Goal: Task Accomplishment & Management: Contribute content

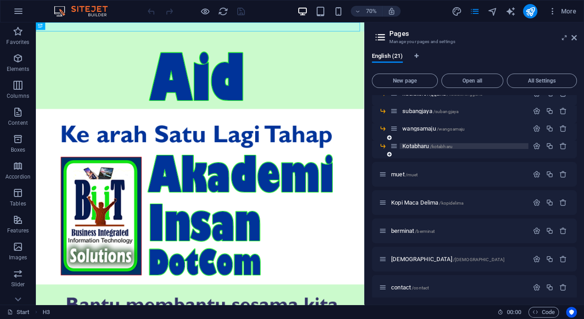
scroll to position [262, 0]
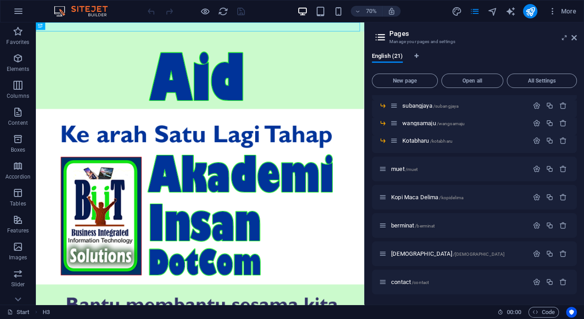
click at [427, 198] on span "Kopi Maca Delima /kopidelima" at bounding box center [427, 197] width 72 height 7
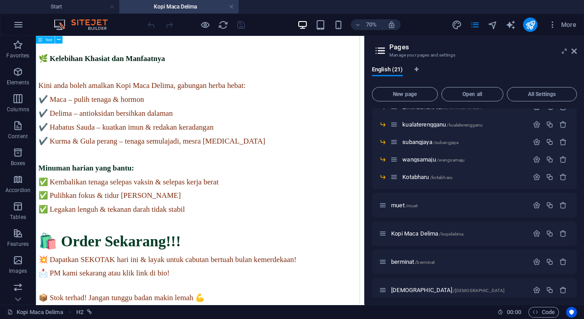
scroll to position [1202, 0]
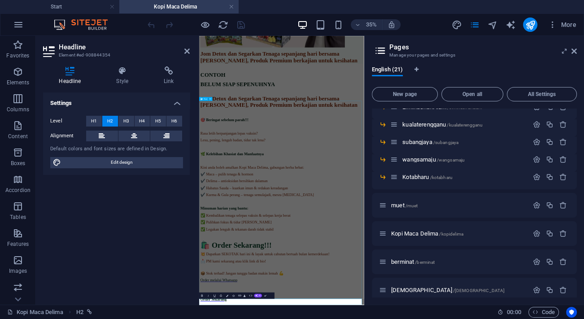
scroll to position [818, 0]
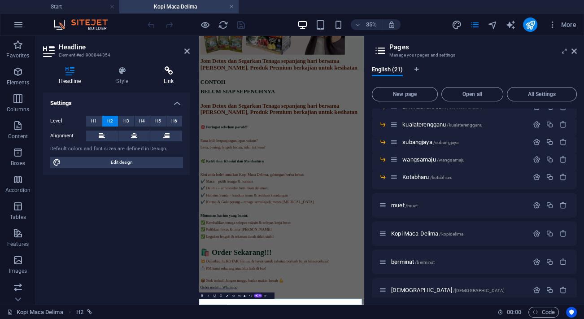
click at [165, 70] on icon at bounding box center [169, 70] width 42 height 9
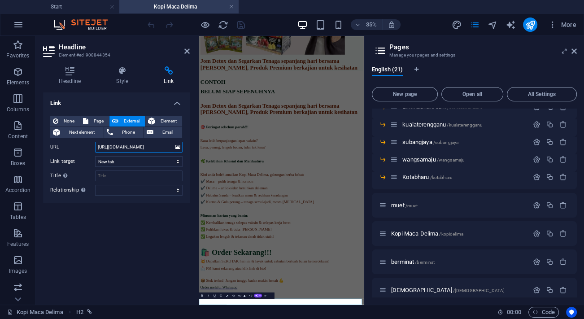
click at [141, 148] on input "[URL][DOMAIN_NAME]" at bounding box center [138, 147] width 87 height 11
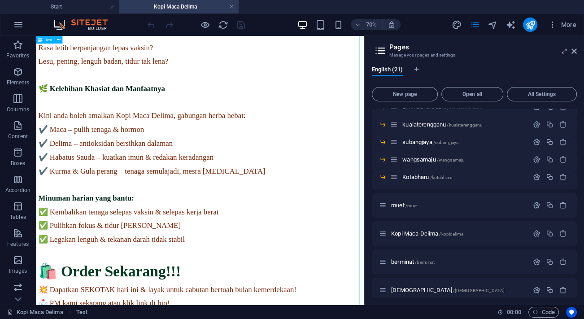
scroll to position [1202, 0]
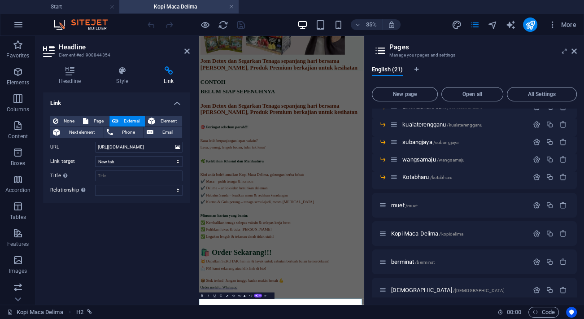
scroll to position [835, 0]
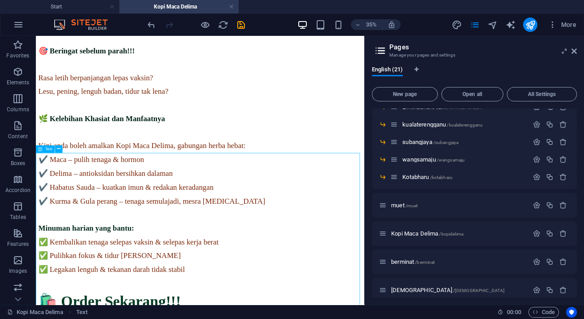
scroll to position [1236, 0]
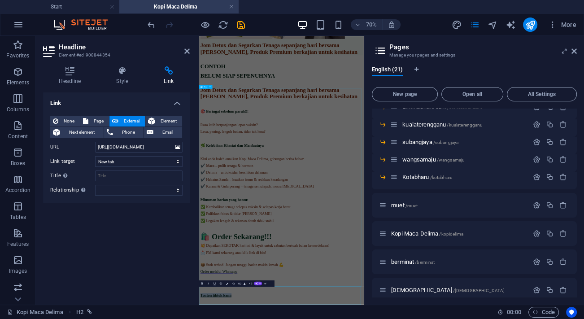
scroll to position [852, 0]
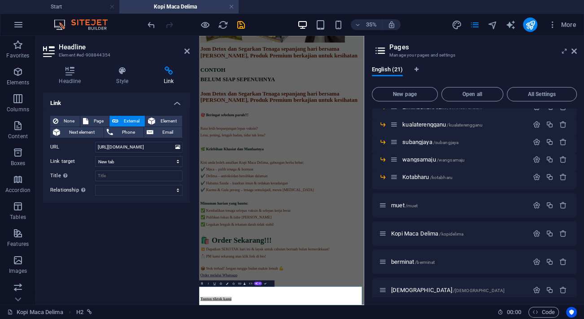
click at [143, 244] on div "Link None Page External Element Next element Phone Email Page Start -- Legal No…" at bounding box center [116, 194] width 147 height 205
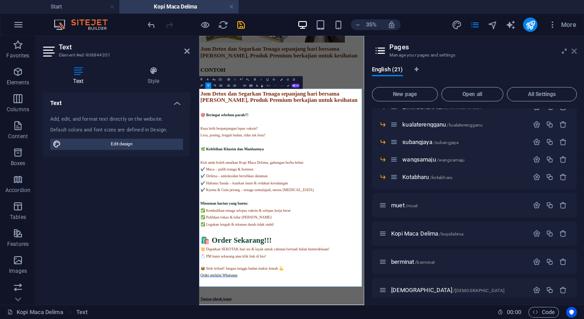
click at [0, 0] on icon at bounding box center [0, 0] width 0 height 0
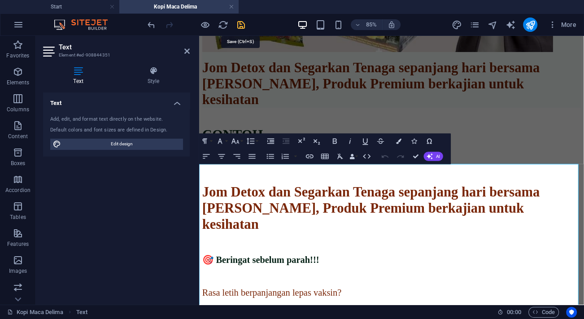
click at [242, 26] on icon "save" at bounding box center [241, 25] width 10 height 10
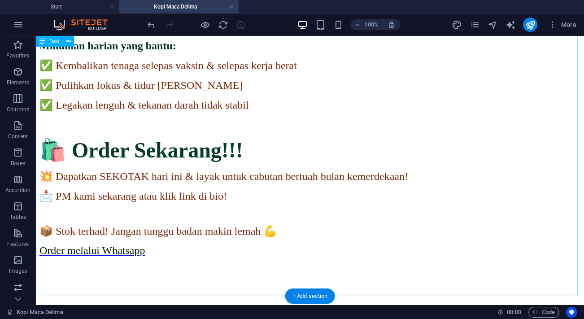
scroll to position [1351, 0]
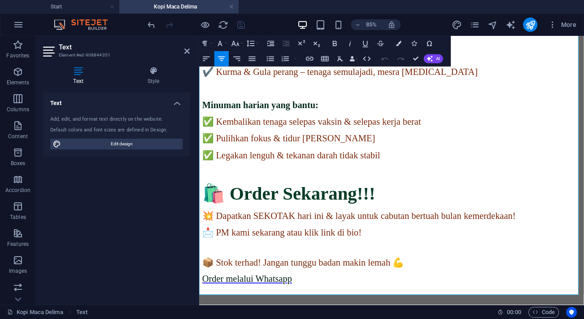
scroll to position [1304, 0]
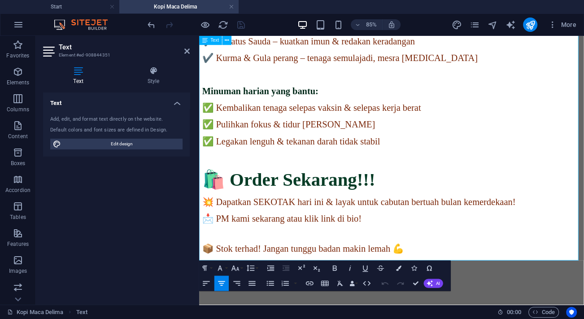
click at [550, 245] on p "📩 PM kami sekarang atau klik link di bio!" at bounding box center [425, 251] width 445 height 13
click at [538, 245] on p "📩 PM kami sekarang atau klik link di bio!" at bounding box center [425, 251] width 445 height 13
click at [308, 299] on span "Order melalui Whatsapp" at bounding box center [255, 305] width 105 height 12
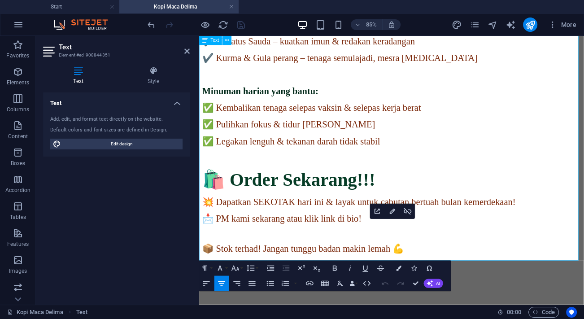
click at [308, 299] on span "Order melalui Whatsapp" at bounding box center [255, 305] width 105 height 12
click at [301, 279] on p "📦 Stok terhad! Jangan tunggu badan makin lemah 💪" at bounding box center [425, 285] width 445 height 13
click at [345, 280] on span "📦 Stok terhad! Jangan tunggu badan makin lemah 💪" at bounding box center [321, 286] width 237 height 12
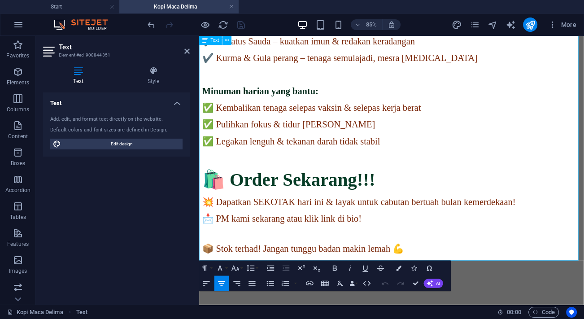
click at [384, 299] on p "Order melalui Whatsapp" at bounding box center [425, 305] width 445 height 12
drag, startPoint x: 486, startPoint y: 262, endPoint x: 364, endPoint y: 262, distance: 122.0
click at [364, 299] on p "Order melalui Whatsapp" at bounding box center [425, 305] width 445 height 12
click at [510, 319] on p at bounding box center [425, 325] width 445 height 12
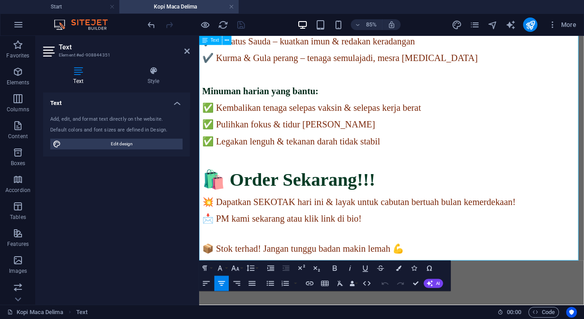
click at [308, 299] on span "Order melalui Whatsapp" at bounding box center [255, 305] width 105 height 12
click at [308, 284] on icon "button" at bounding box center [309, 283] width 9 height 9
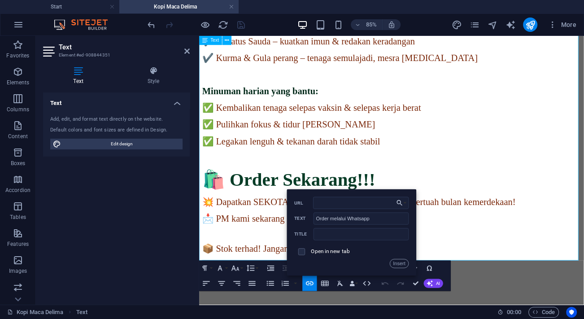
click at [521, 319] on p at bounding box center [425, 325] width 445 height 12
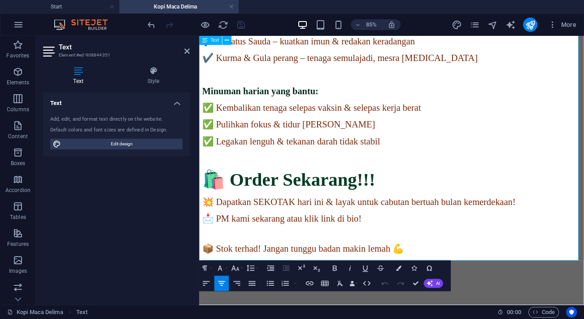
drag, startPoint x: 480, startPoint y: 264, endPoint x: 369, endPoint y: 260, distance: 110.9
click at [369, 299] on p "Order melalui Whatsapp" at bounding box center [425, 305] width 445 height 12
click at [310, 279] on icon "button" at bounding box center [309, 283] width 9 height 9
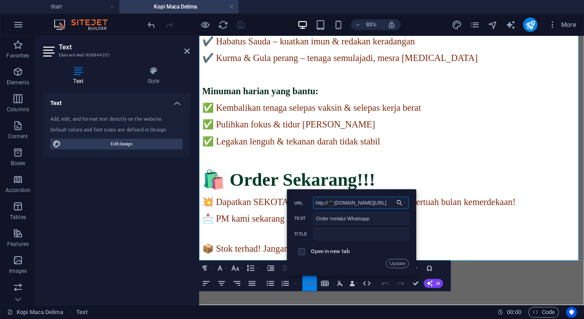
scroll to position [0, 59]
click at [326, 201] on input "http://📱[DOMAIN_NAME][URL]" at bounding box center [361, 203] width 96 height 12
type input "[DOMAIN_NAME][URL]"
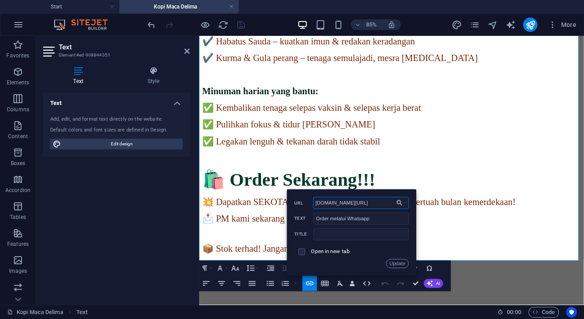
scroll to position [0, 39]
click at [393, 261] on button "Update" at bounding box center [397, 263] width 23 height 9
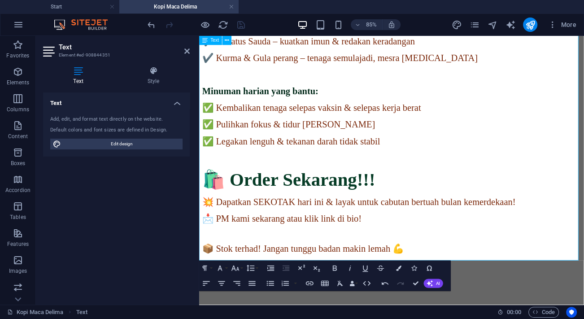
click at [517, 319] on p at bounding box center [425, 325] width 445 height 12
drag, startPoint x: 473, startPoint y: 260, endPoint x: 369, endPoint y: 266, distance: 104.2
click at [369, 299] on p "Order melalui Whatsapp" at bounding box center [425, 305] width 445 height 12
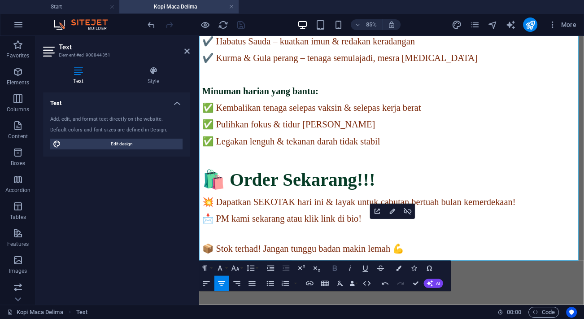
click at [336, 270] on icon "button" at bounding box center [334, 268] width 9 height 9
click at [507, 299] on p "Order melalui Whatsapp" at bounding box center [425, 305] width 445 height 12
click at [350, 299] on p "Order melalui Whatsapp" at bounding box center [425, 305] width 445 height 12
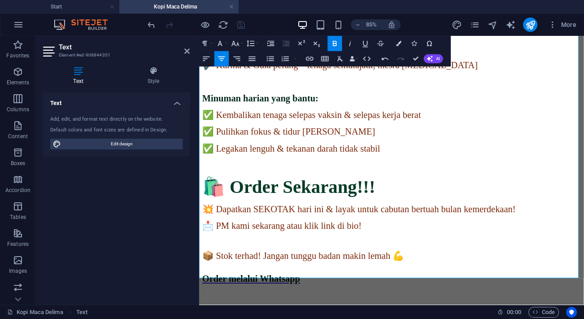
scroll to position [1316, 0]
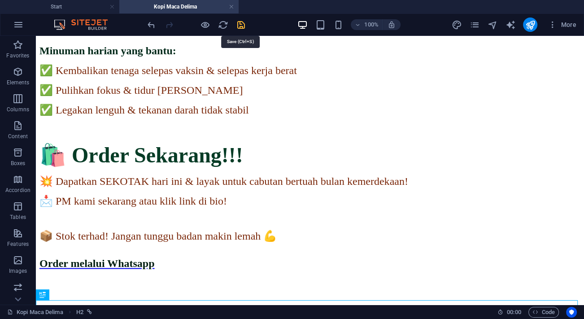
click at [244, 26] on icon "save" at bounding box center [241, 25] width 10 height 10
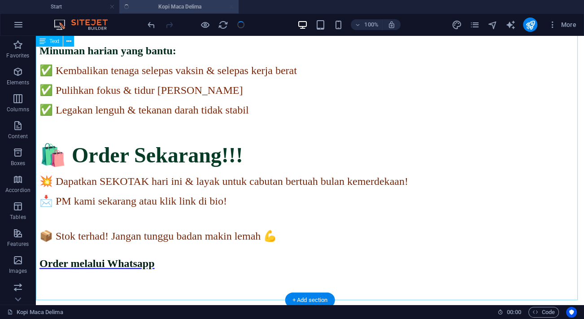
scroll to position [1364, 0]
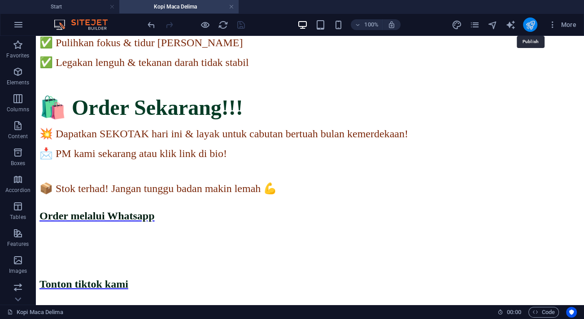
click at [534, 20] on icon "publish" at bounding box center [530, 25] width 10 height 10
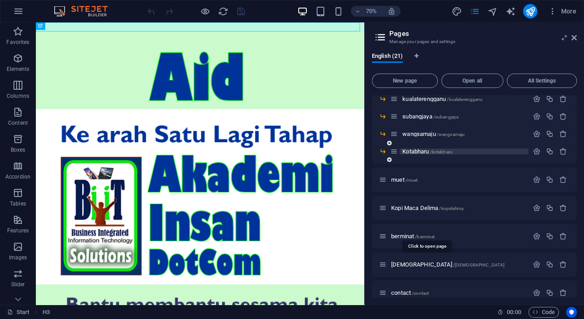
scroll to position [262, 0]
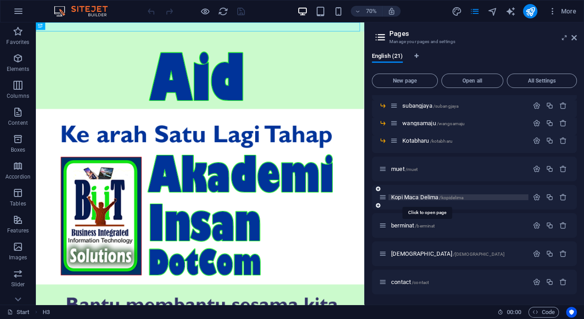
click at [417, 196] on span "Kopi Maca Delima /kopidelima" at bounding box center [427, 197] width 72 height 7
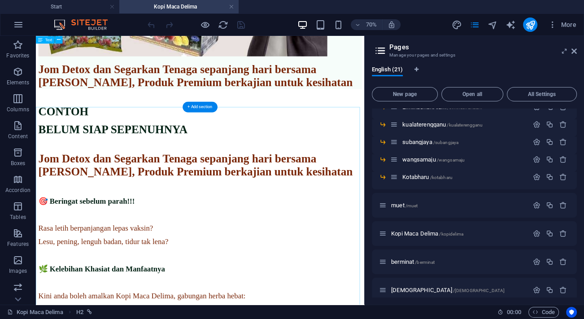
scroll to position [841, 0]
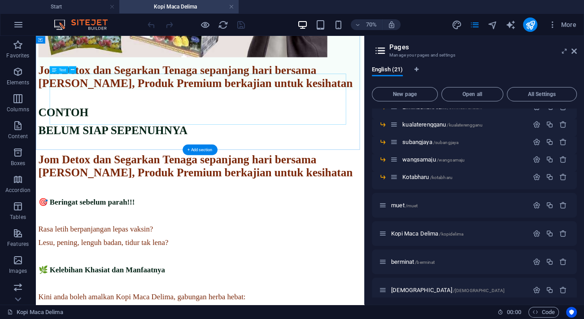
click at [283, 113] on div "Jom Detox dan Segarkan Tenaga sepanjang hari bersama [PERSON_NAME], Produk Prem…" at bounding box center [270, 94] width 462 height 38
click at [74, 68] on icon at bounding box center [73, 69] width 4 height 7
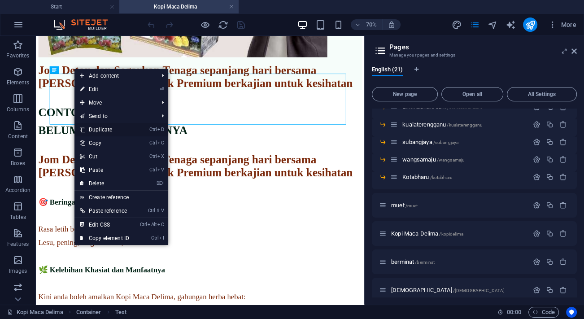
click at [105, 128] on link "Ctrl D Duplicate" at bounding box center [104, 129] width 60 height 13
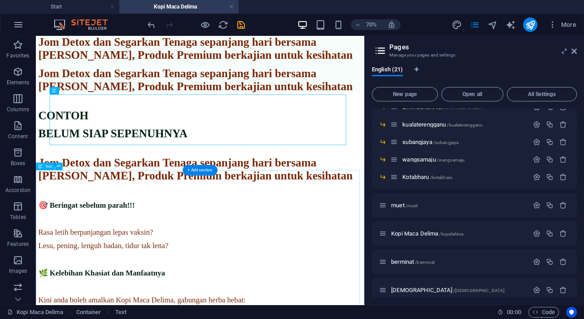
scroll to position [922, 0]
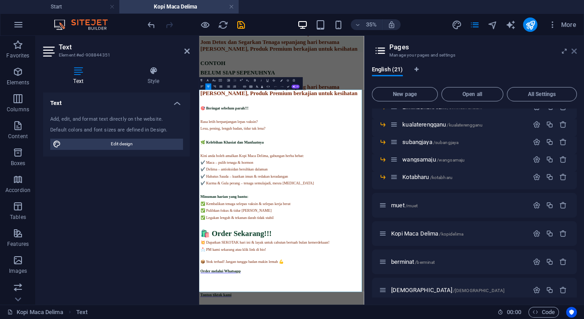
click at [0, 0] on icon at bounding box center [0, 0] width 0 height 0
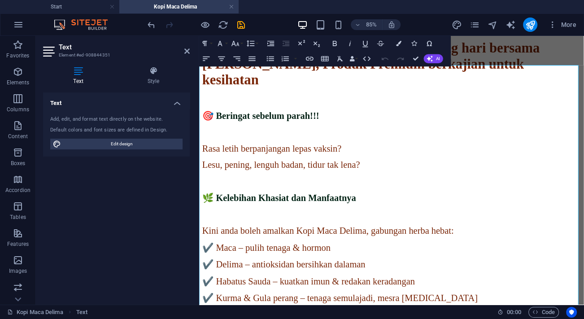
scroll to position [1086, 0]
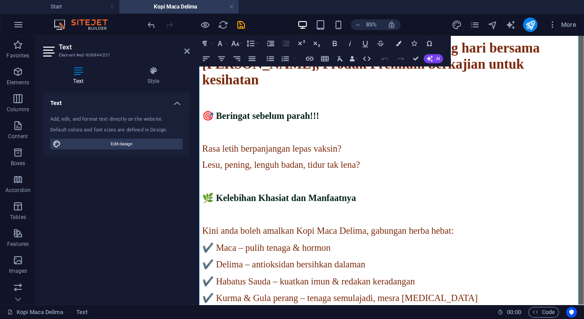
click at [341, 136] on p "🎯 Beringat sebelum parah!!!" at bounding box center [425, 129] width 445 height 13
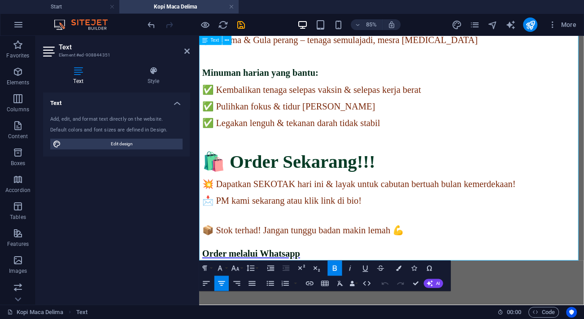
scroll to position [1348, 0]
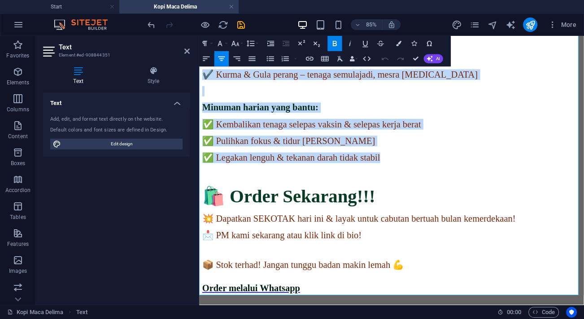
click at [573, 173] on p "✅ Legakan lenguh & tekanan darah tidak stabil" at bounding box center [425, 179] width 445 height 13
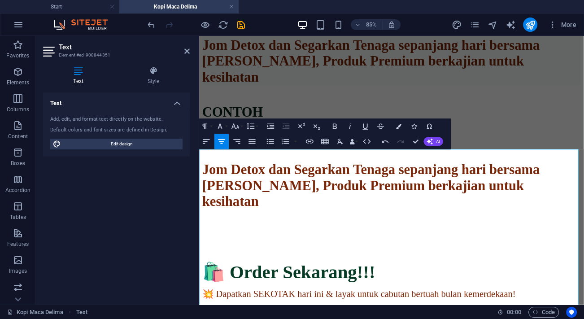
scroll to position [963, 0]
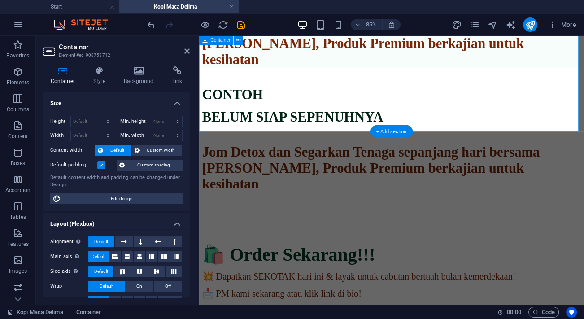
click at [398, 73] on div "Jom Detox dan Segarkan Tenaga sepanjang hari bersama [PERSON_NAME], Produk Prem…" at bounding box center [425, 45] width 445 height 57
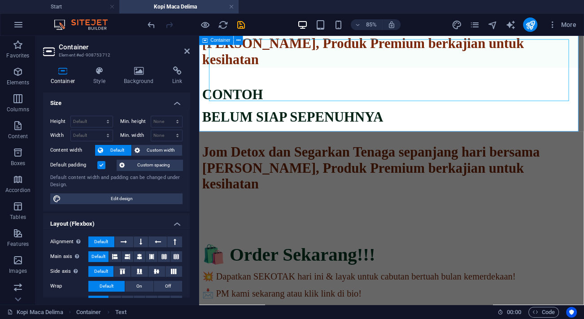
click at [397, 73] on div "Jom Detox dan Segarkan Tenaga sepanjang hari bersama [PERSON_NAME], Produk Prem…" at bounding box center [425, 45] width 445 height 57
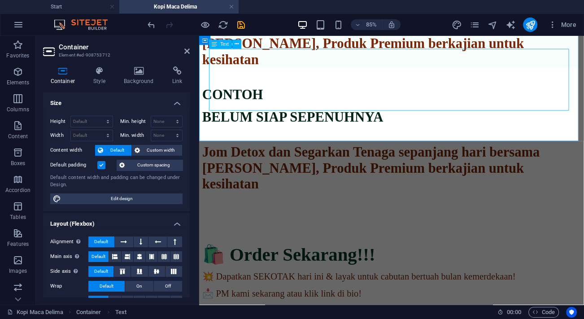
scroll to position [922, 0]
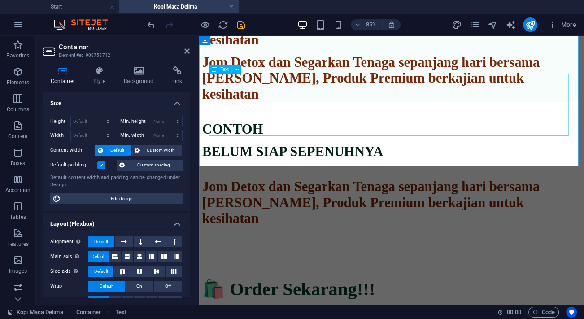
click at [420, 114] on div "Jom Detox dan Segarkan Tenaga sepanjang hari bersama [PERSON_NAME], Produk Prem…" at bounding box center [425, 85] width 445 height 57
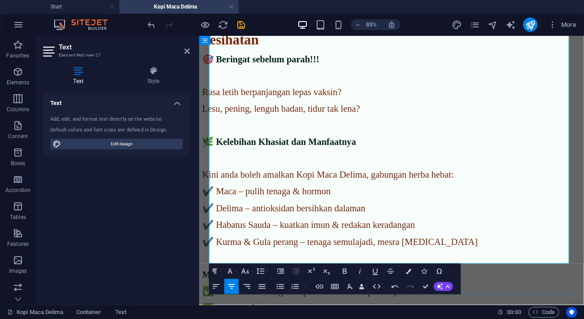
scroll to position [1126, 0]
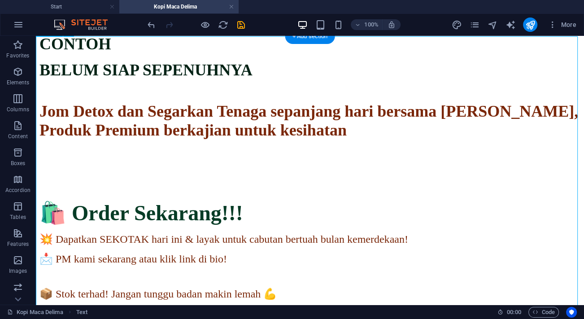
scroll to position [1289, 0]
click at [377, 141] on div "CONTOH BELUM SIAP SEPENUHNYA Jom Detox dan Segarkan Tenaga sepanjang hari bersa…" at bounding box center [309, 190] width 541 height 343
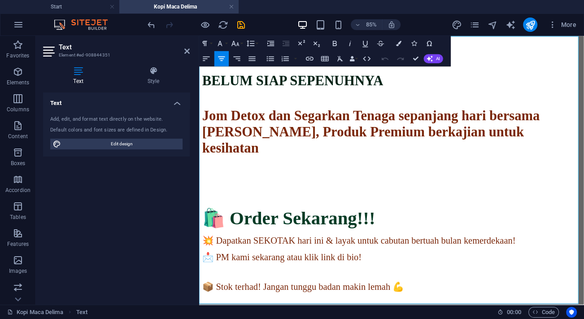
drag, startPoint x: 639, startPoint y: 147, endPoint x: 190, endPoint y: 122, distance: 449.7
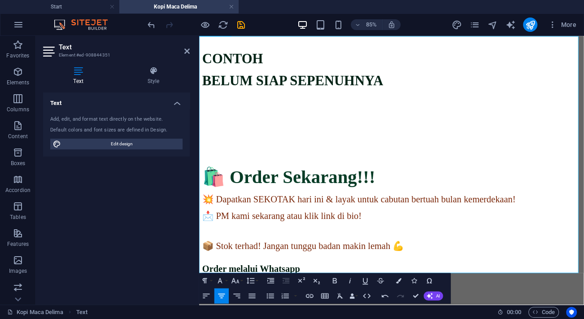
click at [447, 120] on p at bounding box center [425, 124] width 445 height 8
click at [559, 85] on p "BELUM SIAP SEPENUHNYA" at bounding box center [425, 88] width 445 height 19
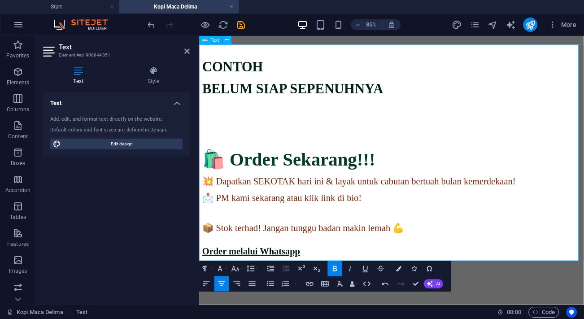
scroll to position [1264, 0]
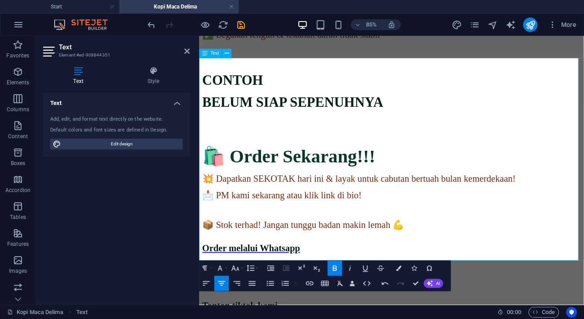
click at [390, 218] on span "📩 PM kami sekarang atau klik link di bio!" at bounding box center [297, 224] width 188 height 12
click at [481, 237] on p at bounding box center [425, 241] width 445 height 8
click at [390, 218] on span "📩 PM kami sekarang atau klik link di bio!" at bounding box center [297, 224] width 188 height 12
drag, startPoint x: 566, startPoint y: 205, endPoint x: 266, endPoint y: 209, distance: 300.2
click at [266, 217] on p "📩 PM kami sekarang atau klik link di bio (TikTok) !" at bounding box center [425, 223] width 445 height 13
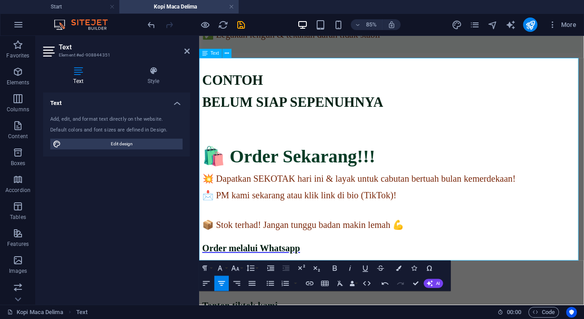
scroll to position [1260, 0]
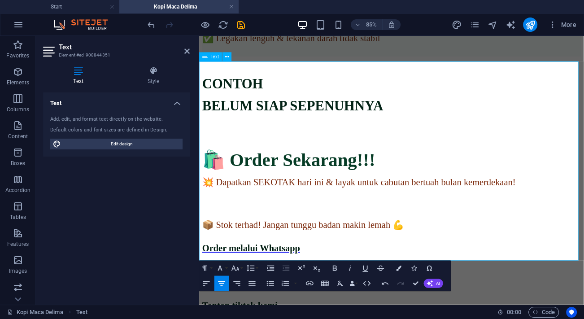
click at [460, 221] on p at bounding box center [425, 225] width 445 height 8
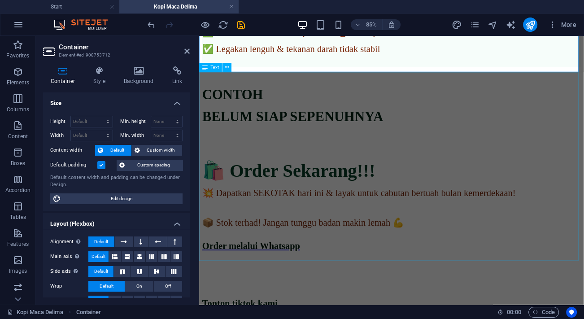
click at [463, 299] on div "CONTOH BELUM SIAP SEPENUHNYA 🛍️ Order Sekarang!!! 💥 Dapatkan SEKOTAK hari ini &…" at bounding box center [425, 202] width 445 height 244
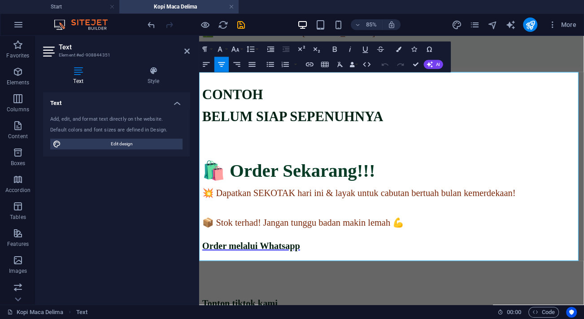
click at [486, 269] on p "Order melalui Whatsapp" at bounding box center [425, 279] width 445 height 20
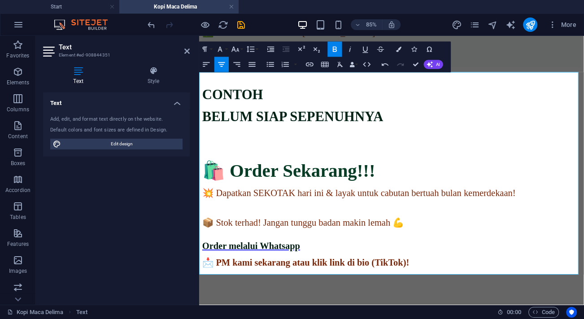
click at [446, 297] on span "📩 PM kami sekarang atau klik link di bio (TikTok)!" at bounding box center [325, 303] width 244 height 12
drag, startPoint x: 483, startPoint y: 262, endPoint x: 345, endPoint y: 261, distance: 137.7
click at [345, 269] on p "Order melalui Whatsapp" at bounding box center [425, 279] width 445 height 20
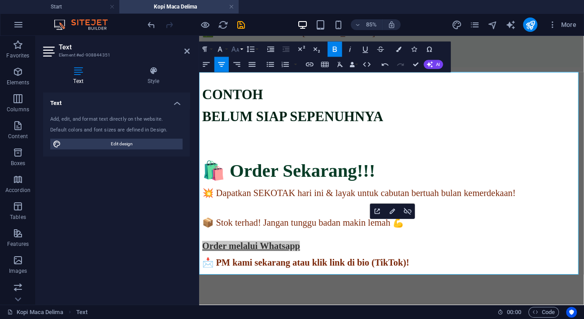
click at [240, 51] on button "Font Size" at bounding box center [237, 48] width 14 height 15
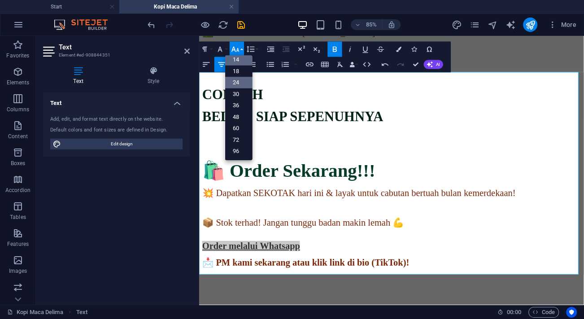
scroll to position [72, 0]
click at [243, 106] on link "36" at bounding box center [238, 106] width 27 height 12
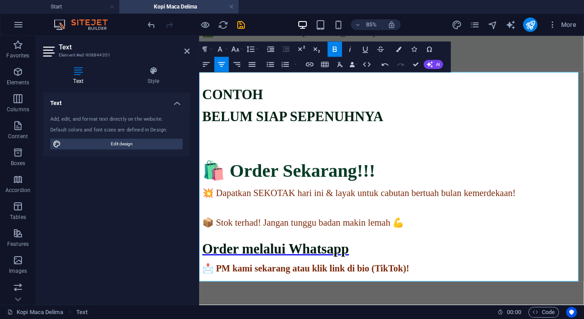
click at [507, 269] on p "Order melalui Whatsapp" at bounding box center [425, 282] width 445 height 27
click at [535, 269] on p "Order melalui Whatsapp" at bounding box center [425, 282] width 445 height 27
click at [527, 269] on p "Order melalui Whatsapp" at bounding box center [425, 282] width 445 height 27
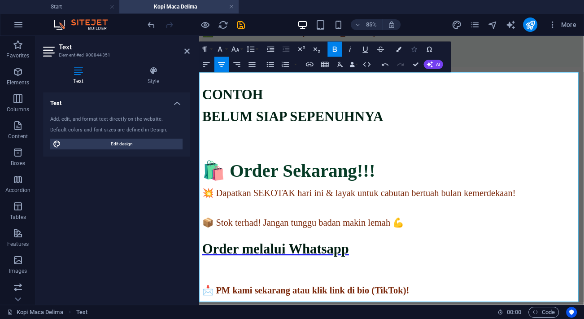
click at [413, 47] on icon "button" at bounding box center [413, 48] width 5 height 5
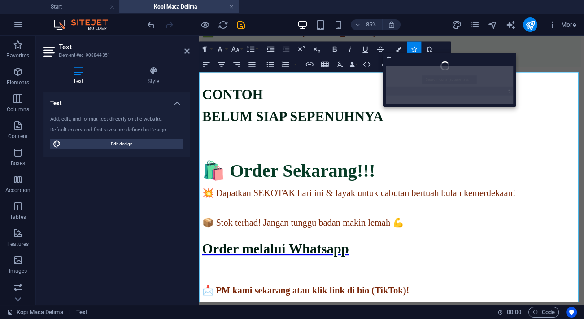
click at [551, 272] on p "Order melalui Whatsapp" at bounding box center [425, 282] width 445 height 27
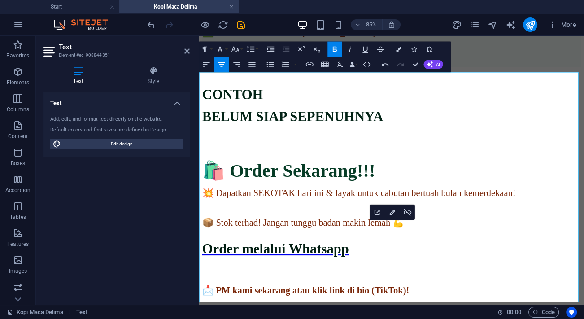
click at [414, 303] on p "​" at bounding box center [425, 312] width 445 height 19
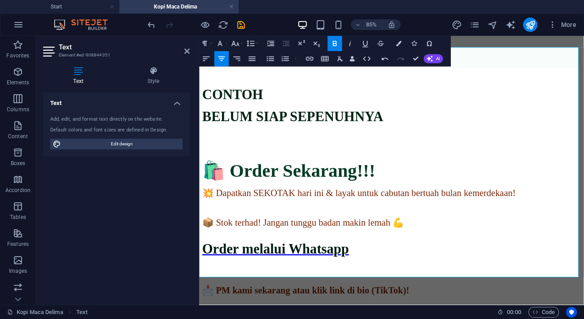
scroll to position [1296, 0]
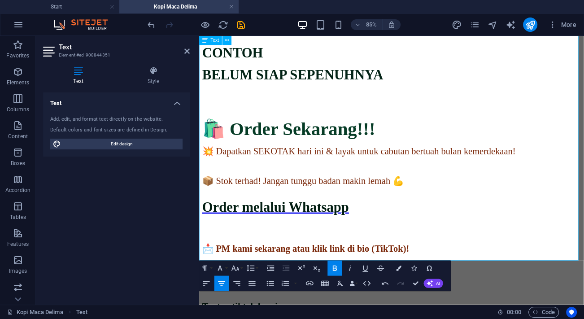
click at [375, 228] on strong "Order melalui Whatsapp" at bounding box center [289, 237] width 173 height 18
click at [437, 254] on p "​" at bounding box center [425, 263] width 445 height 19
click at [415, 266] on icon "button" at bounding box center [413, 268] width 5 height 5
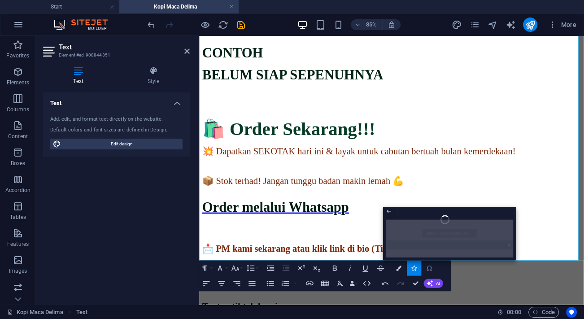
click at [430, 269] on icon "button" at bounding box center [429, 268] width 9 height 9
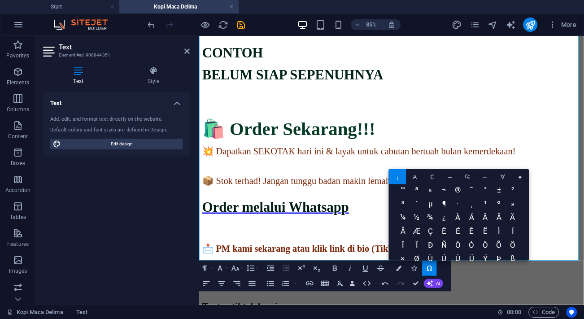
scroll to position [0, 0]
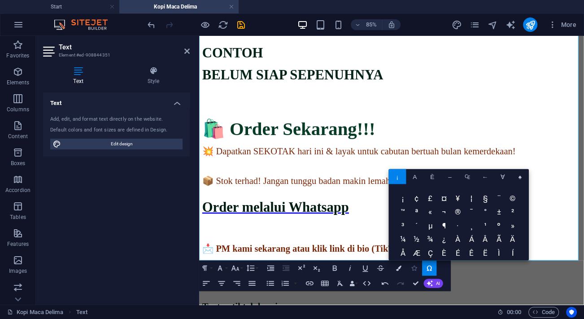
click at [419, 267] on button "Icons" at bounding box center [414, 268] width 14 height 15
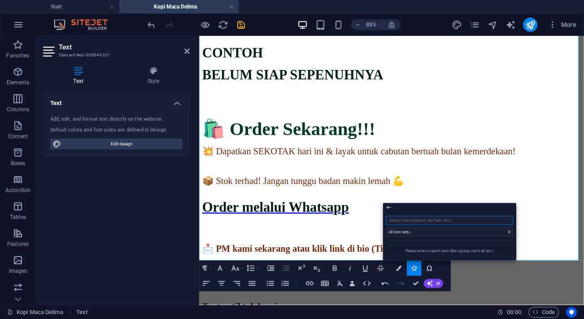
click at [421, 222] on input "search" at bounding box center [449, 220] width 127 height 9
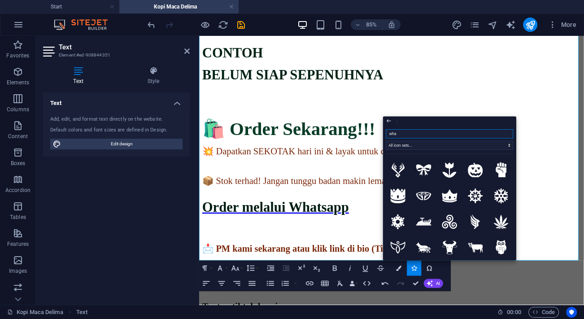
type input "what"
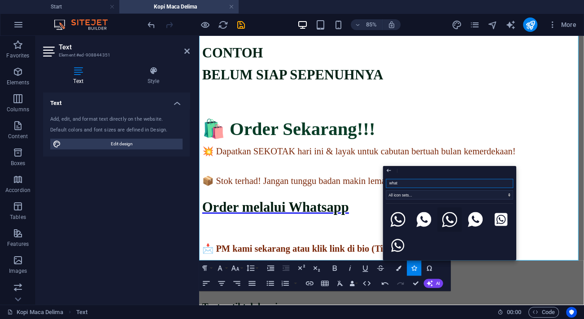
click at [451, 222] on icon at bounding box center [449, 219] width 15 height 15
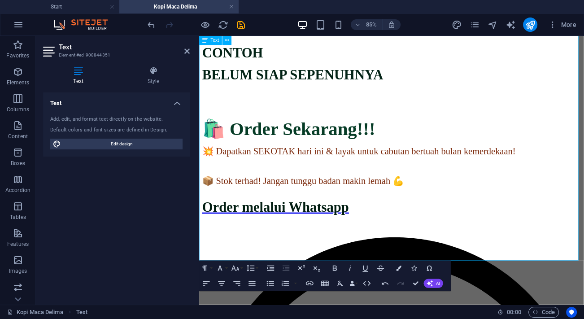
drag, startPoint x: 459, startPoint y: 244, endPoint x: 412, endPoint y: 241, distance: 47.2
click at [243, 267] on button "Font Size" at bounding box center [237, 268] width 14 height 15
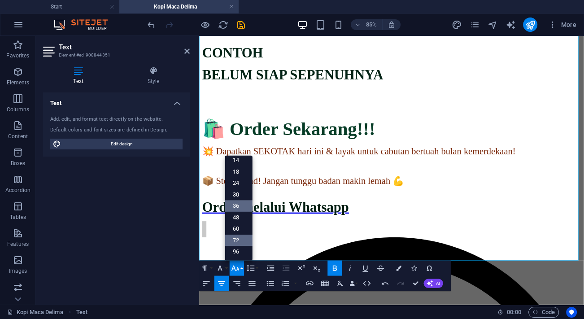
scroll to position [72, 0]
click at [243, 220] on link "48" at bounding box center [238, 218] width 27 height 12
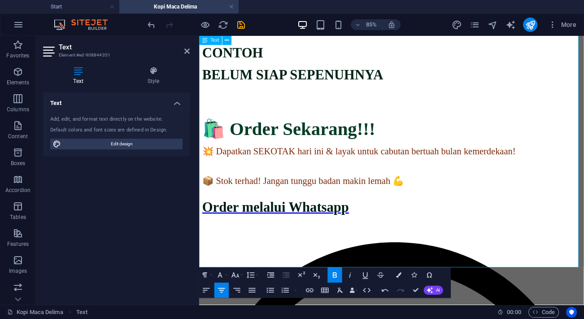
click at [375, 228] on strong "Order melalui Whatsapp" at bounding box center [289, 237] width 173 height 18
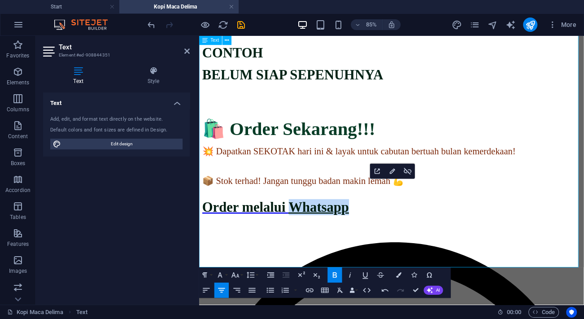
click at [375, 228] on strong "Order melalui Whatsapp" at bounding box center [289, 237] width 173 height 18
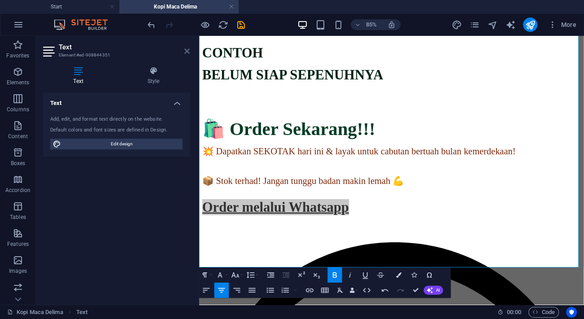
click at [188, 49] on icon at bounding box center [186, 51] width 5 height 7
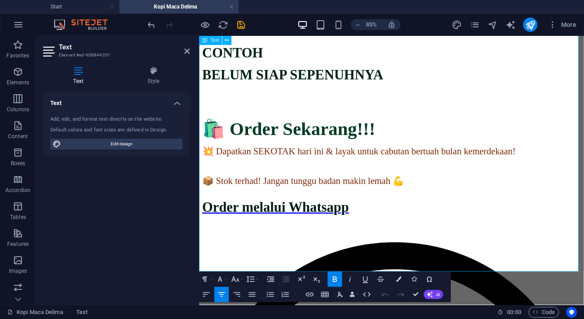
scroll to position [1291, 0]
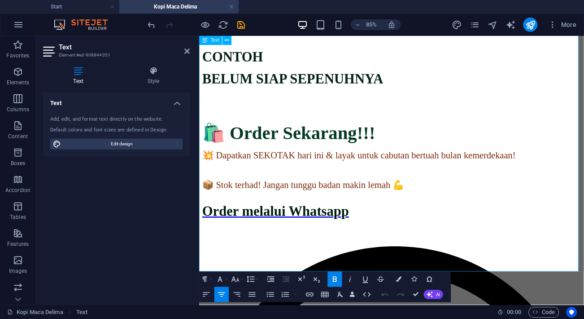
click at [375, 233] on strong "Order melalui Whatsapp" at bounding box center [289, 242] width 173 height 18
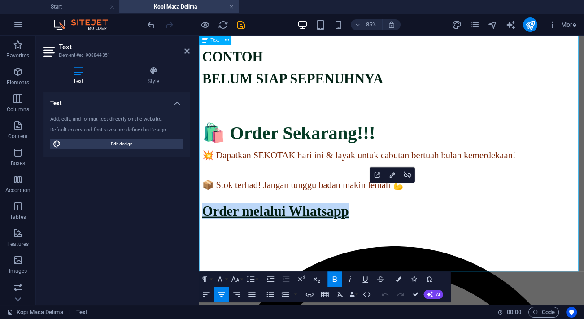
drag, startPoint x: 516, startPoint y: 225, endPoint x: 340, endPoint y: 227, distance: 175.9
click at [340, 227] on p "Order melalui Whatsapp" at bounding box center [425, 238] width 445 height 27
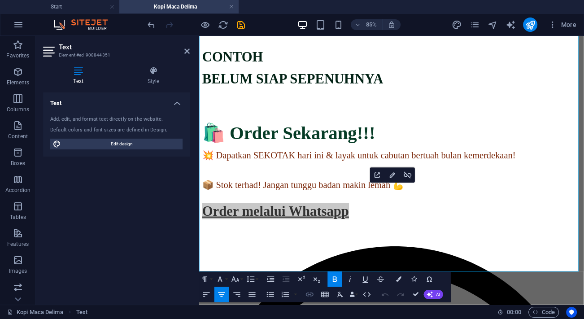
click at [312, 292] on icon "button" at bounding box center [309, 294] width 9 height 9
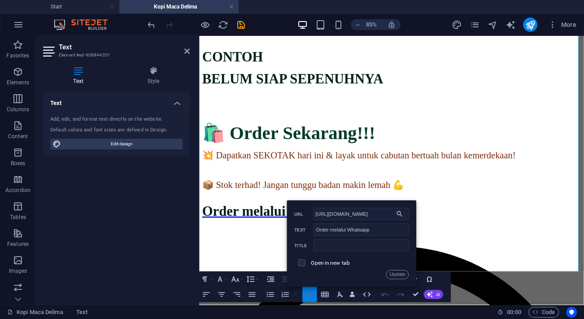
scroll to position [0, 54]
click at [349, 212] on input "http://www.wasap.my/601110802217/PPAJJOgosPromo" at bounding box center [361, 214] width 96 height 12
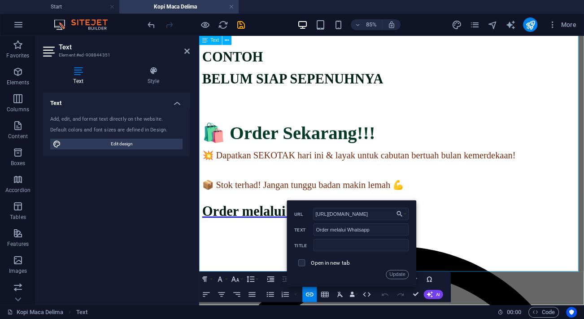
drag, startPoint x: 548, startPoint y: 248, endPoint x: 263, endPoint y: 248, distance: 284.4
click at [342, 213] on input "http://www.wasap.my/601110802217/PPAJJOgosPromo" at bounding box center [361, 214] width 96 height 12
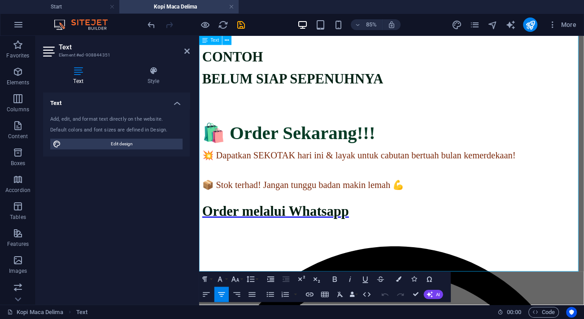
drag, startPoint x: 454, startPoint y: 254, endPoint x: 392, endPoint y: 253, distance: 61.9
click at [306, 293] on icon "button" at bounding box center [309, 294] width 9 height 9
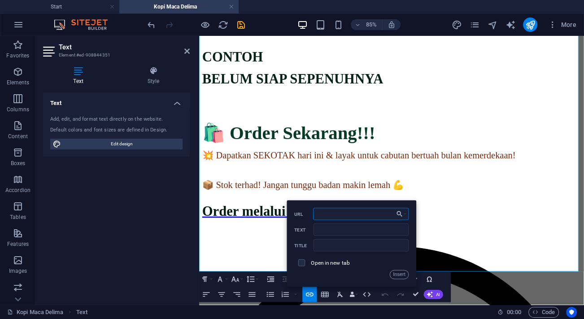
type input "http://www.wasap.my/601110802217/PPAJJOgosPromo"
click at [398, 271] on button "Insert" at bounding box center [399, 274] width 19 height 9
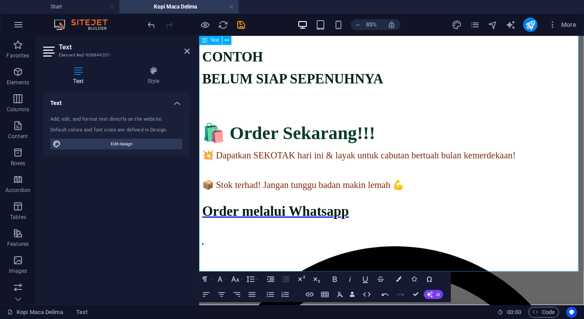
drag, startPoint x: 491, startPoint y: 252, endPoint x: 385, endPoint y: 251, distance: 106.3
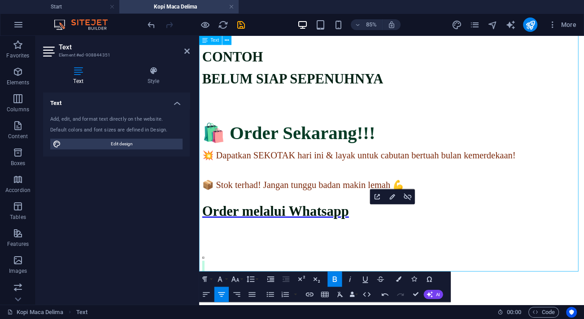
click at [205, 296] on icon at bounding box center [204, 297] width 3 height 3
click at [404, 278] on button "Colors" at bounding box center [399, 279] width 14 height 15
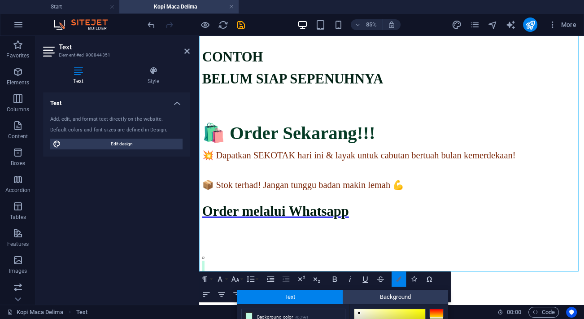
scroll to position [96, 0]
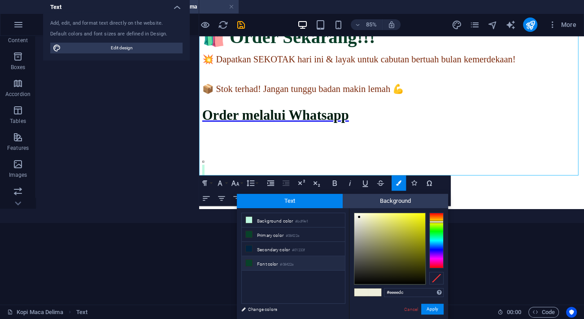
click at [279, 260] on li "Font color #08422a" at bounding box center [293, 263] width 103 height 14
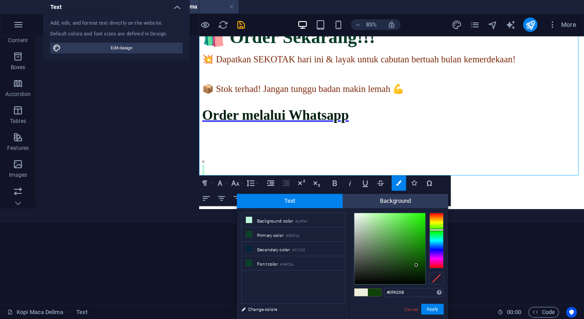
click at [435, 229] on div at bounding box center [436, 241] width 14 height 56
type input "#189408"
click at [421, 242] on div at bounding box center [389, 248] width 71 height 71
click at [429, 309] on button "Apply" at bounding box center [432, 309] width 22 height 11
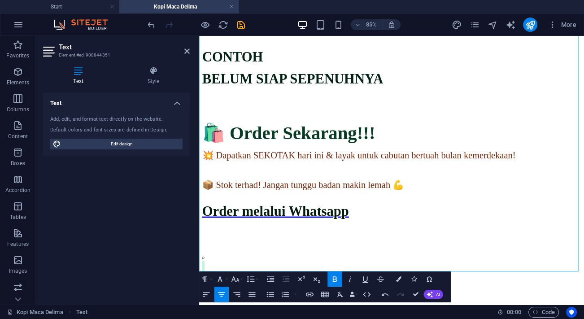
scroll to position [0, 0]
click at [499, 262] on p at bounding box center [425, 292] width 445 height 66
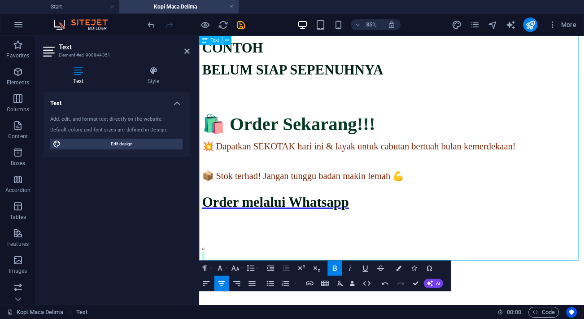
scroll to position [1304, 0]
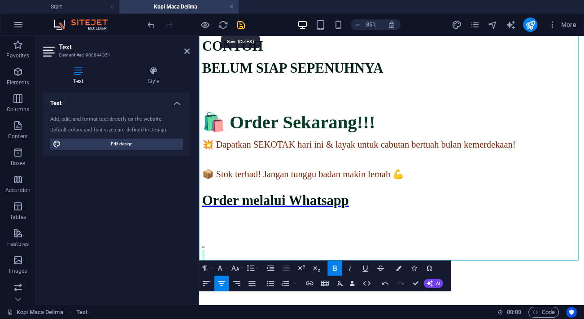
click at [239, 22] on icon "save" at bounding box center [241, 25] width 10 height 10
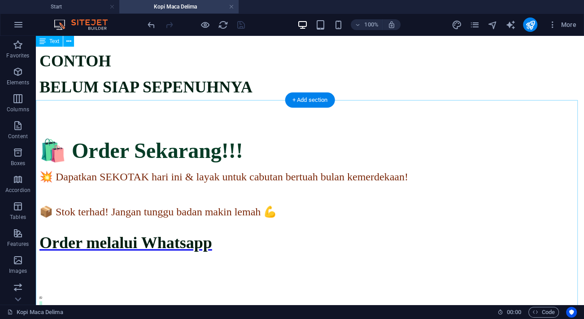
scroll to position [1223, 0]
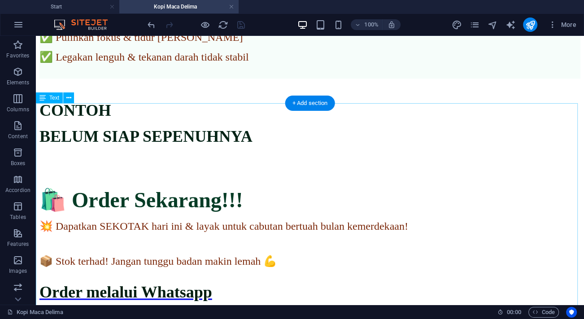
click at [389, 148] on div "CONTOH BELUM SIAP SEPENUHNYA 🛍️ Order Sekarang!!! 💥 Dapatkan SEKOTAK hari ini &…" at bounding box center [309, 257] width 541 height 343
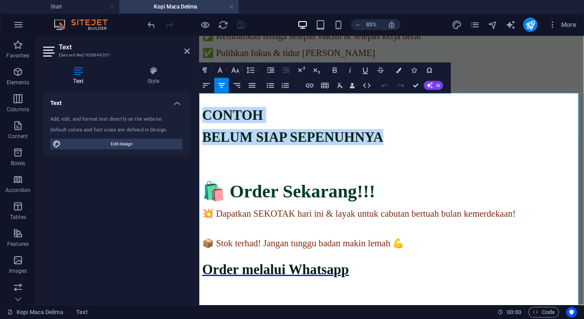
drag, startPoint x: 537, startPoint y: 148, endPoint x: 371, endPoint y: 135, distance: 166.1
click at [371, 135] on div "CONTOH BELUM SIAP SEPENUHNYA 🛍️ Order Sekarang!!! 💥 Dapatkan SEKOTAK hari ini &…" at bounding box center [425, 276] width 445 height 343
click at [353, 70] on icon "button" at bounding box center [349, 69] width 9 height 9
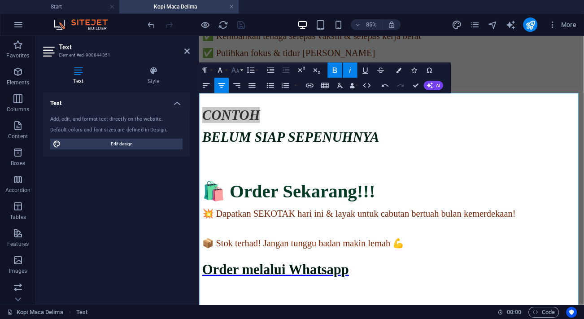
click at [231, 70] on icon "button" at bounding box center [235, 69] width 9 height 9
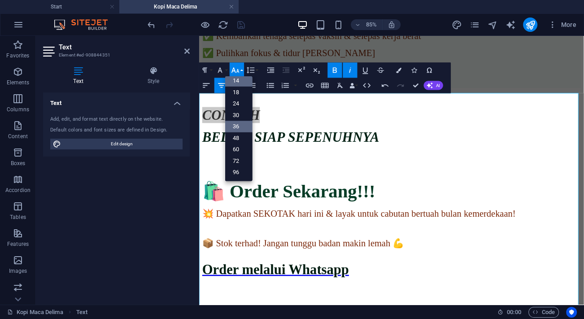
scroll to position [72, 0]
click at [242, 138] on link "48" at bounding box center [238, 139] width 27 height 12
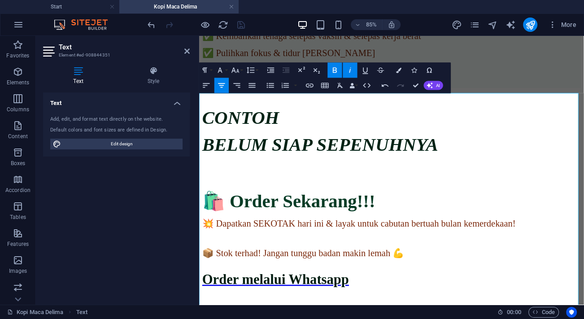
click at [490, 199] on p at bounding box center [425, 205] width 445 height 12
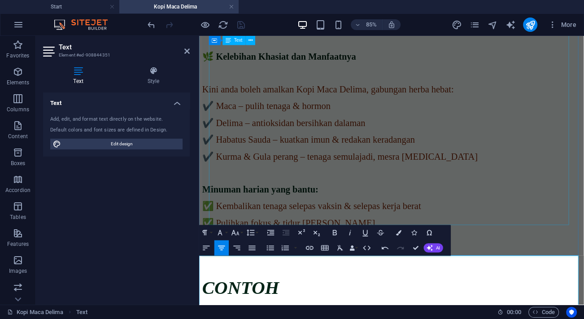
scroll to position [1018, 0]
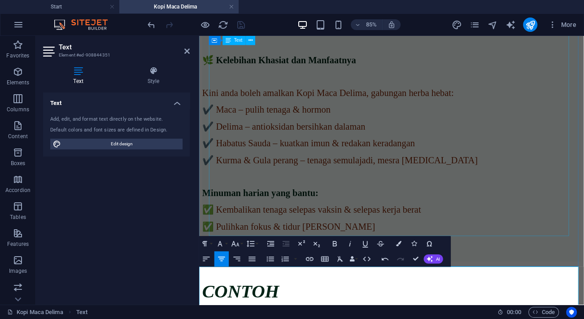
click at [493, 195] on div "🎯 Beringat sebelum parah!!! Rasa letih berpanjangan lepas vaksin? Lesu, pening,…" at bounding box center [425, 131] width 445 height 340
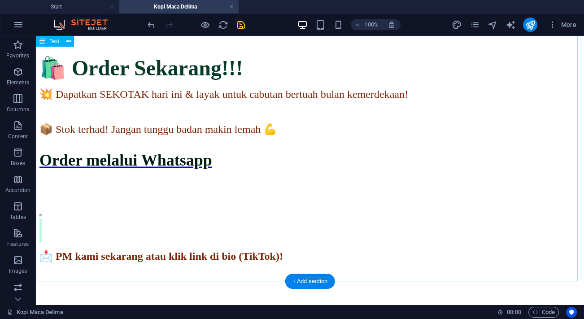
scroll to position [1367, 0]
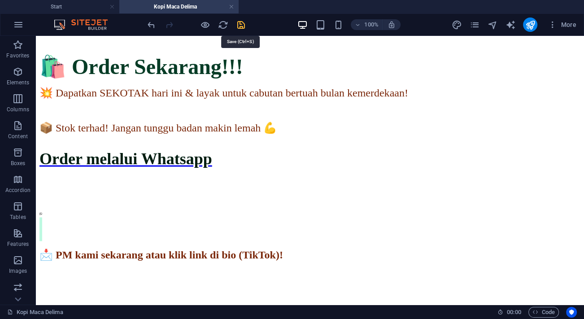
click at [238, 22] on icon "save" at bounding box center [241, 25] width 10 height 10
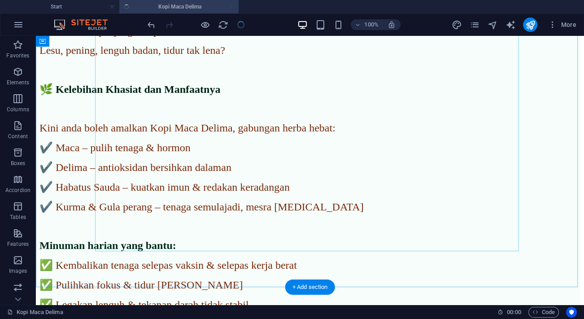
scroll to position [1041, 0]
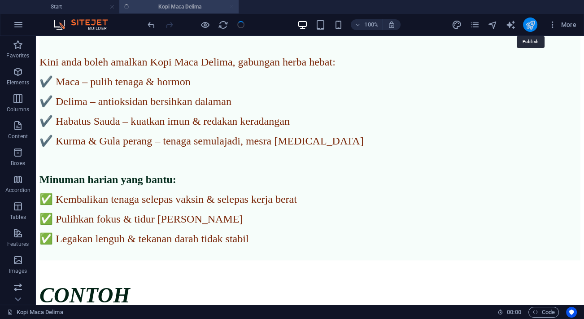
click at [534, 26] on icon "publish" at bounding box center [530, 25] width 10 height 10
